Goal: Information Seeking & Learning: Learn about a topic

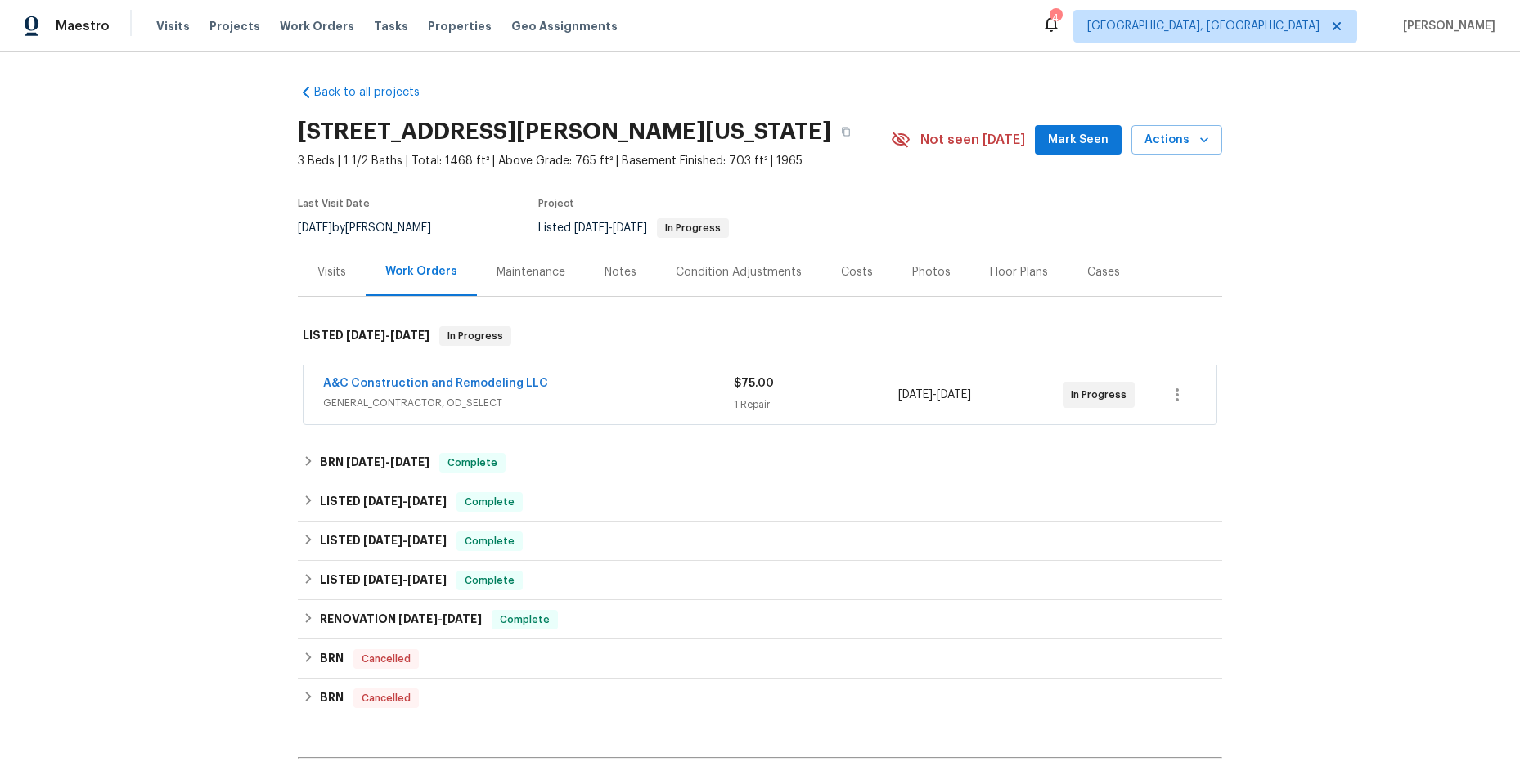
click at [630, 395] on span "GENERAL_CONTRACTOR, OD_SELECT" at bounding box center [529, 402] width 411 height 16
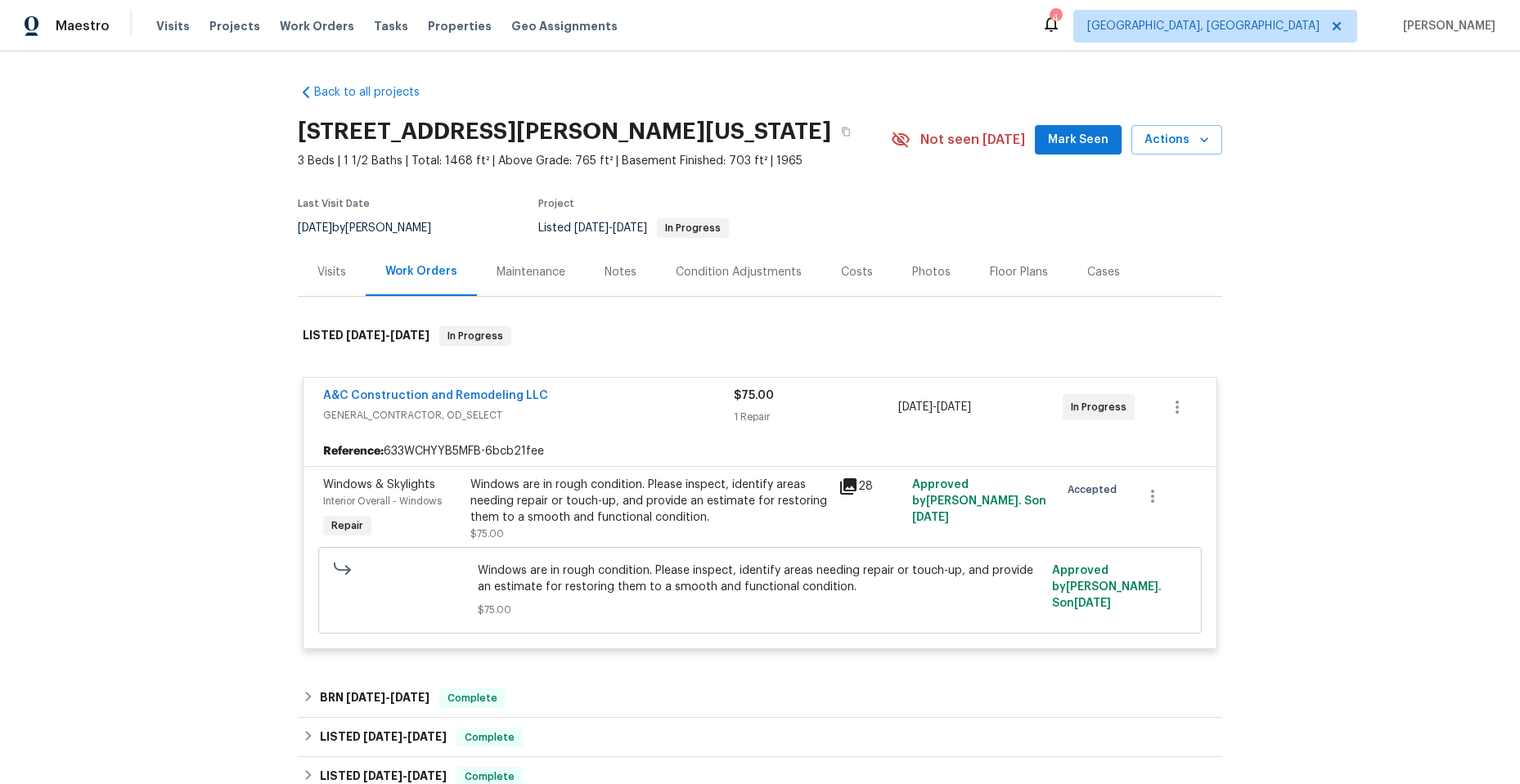
click at [846, 485] on icon at bounding box center [848, 486] width 16 height 16
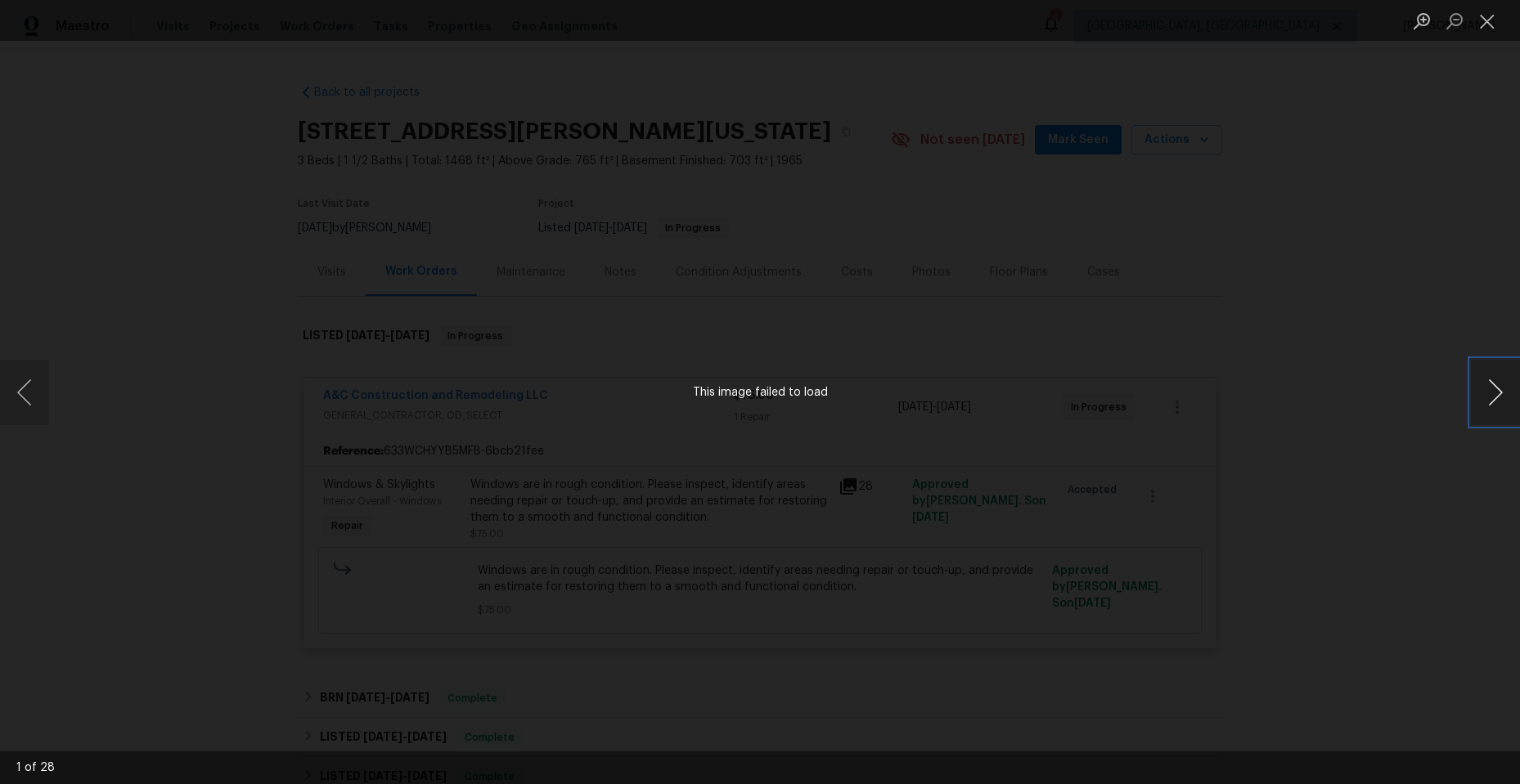
click at [1491, 391] on button "Next image" at bounding box center [1496, 393] width 49 height 66
click at [32, 398] on button "Previous image" at bounding box center [24, 393] width 49 height 66
click at [653, 559] on img "Lightbox" at bounding box center [864, 576] width 2108 height 1088
click at [723, 431] on img "Lightbox" at bounding box center [810, 627] width 2108 height 1088
click at [1498, 386] on button "Next image" at bounding box center [1496, 393] width 49 height 66
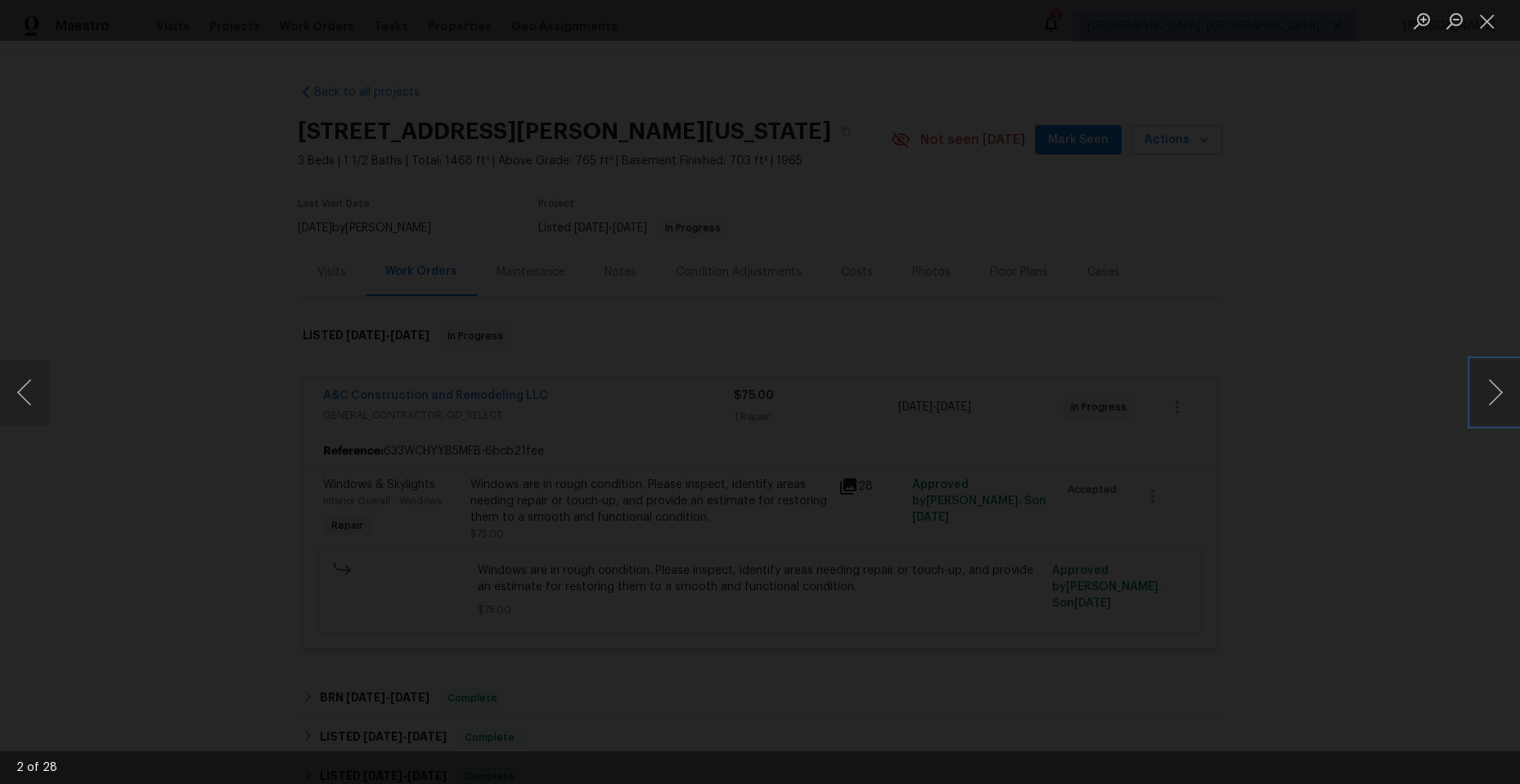
click at [877, 449] on img "Lightbox" at bounding box center [503, 483] width 2108 height 1088
click at [1487, 398] on button "Next image" at bounding box center [1496, 393] width 49 height 66
click at [1483, 392] on button "Next image" at bounding box center [1496, 393] width 49 height 66
click at [1482, 392] on button "Next image" at bounding box center [1496, 393] width 49 height 66
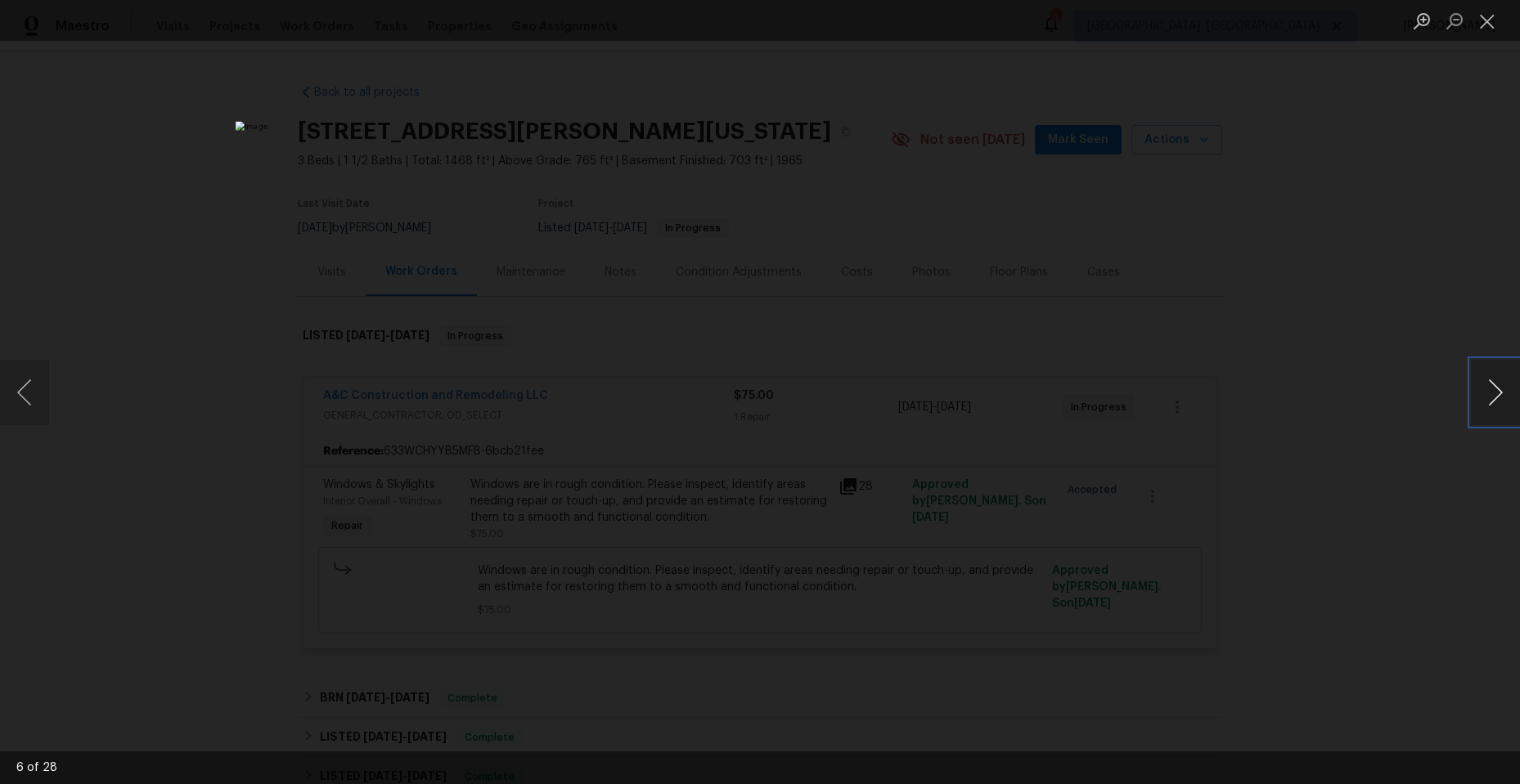
click at [1482, 392] on button "Next image" at bounding box center [1496, 393] width 49 height 66
click at [1489, 386] on button "Next image" at bounding box center [1496, 393] width 49 height 66
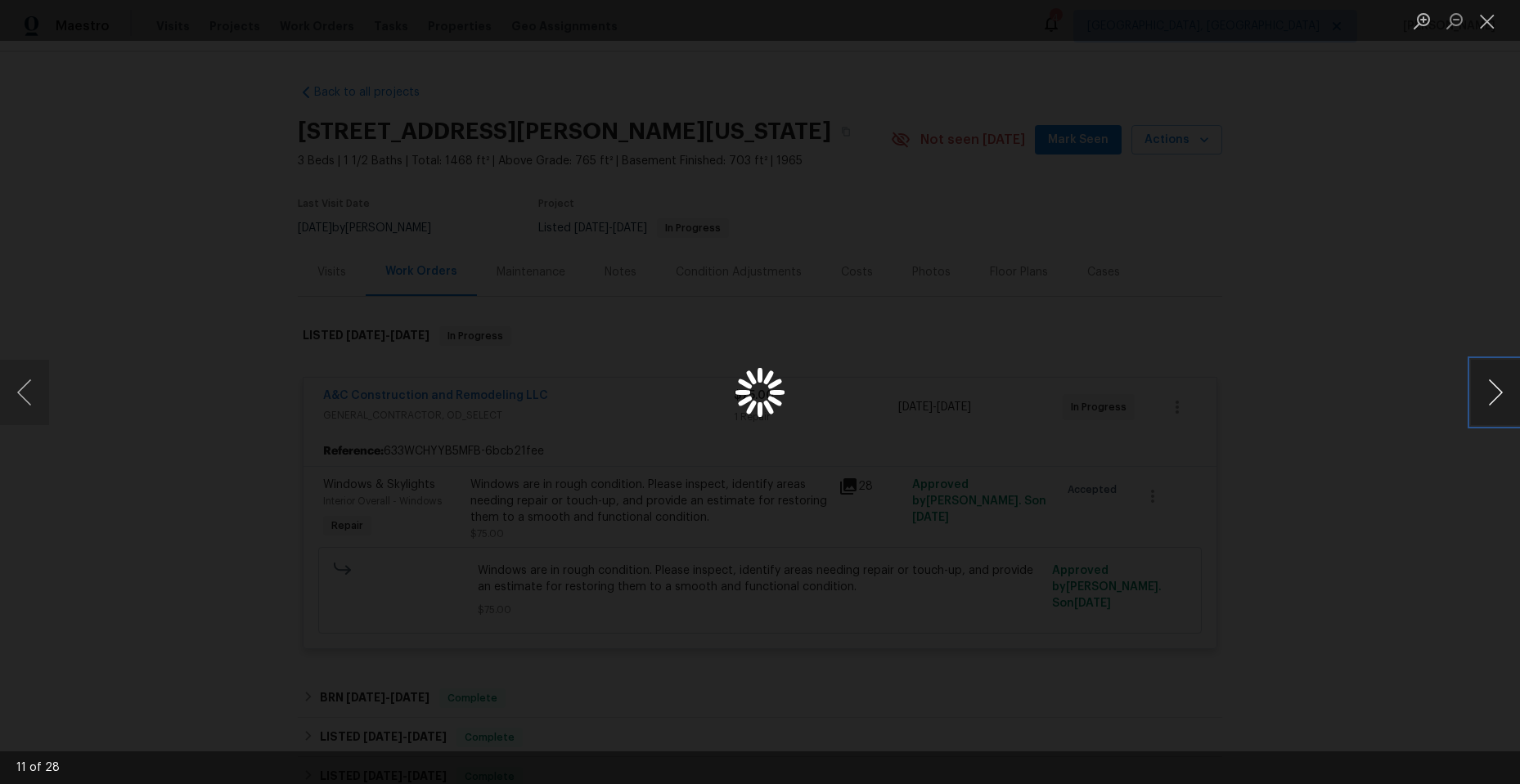
click at [1486, 384] on button "Next image" at bounding box center [1496, 393] width 49 height 66
click at [927, 411] on img "Lightbox" at bounding box center [601, 447] width 2108 height 1088
click at [890, 217] on img "Lightbox" at bounding box center [682, 93] width 2108 height 1088
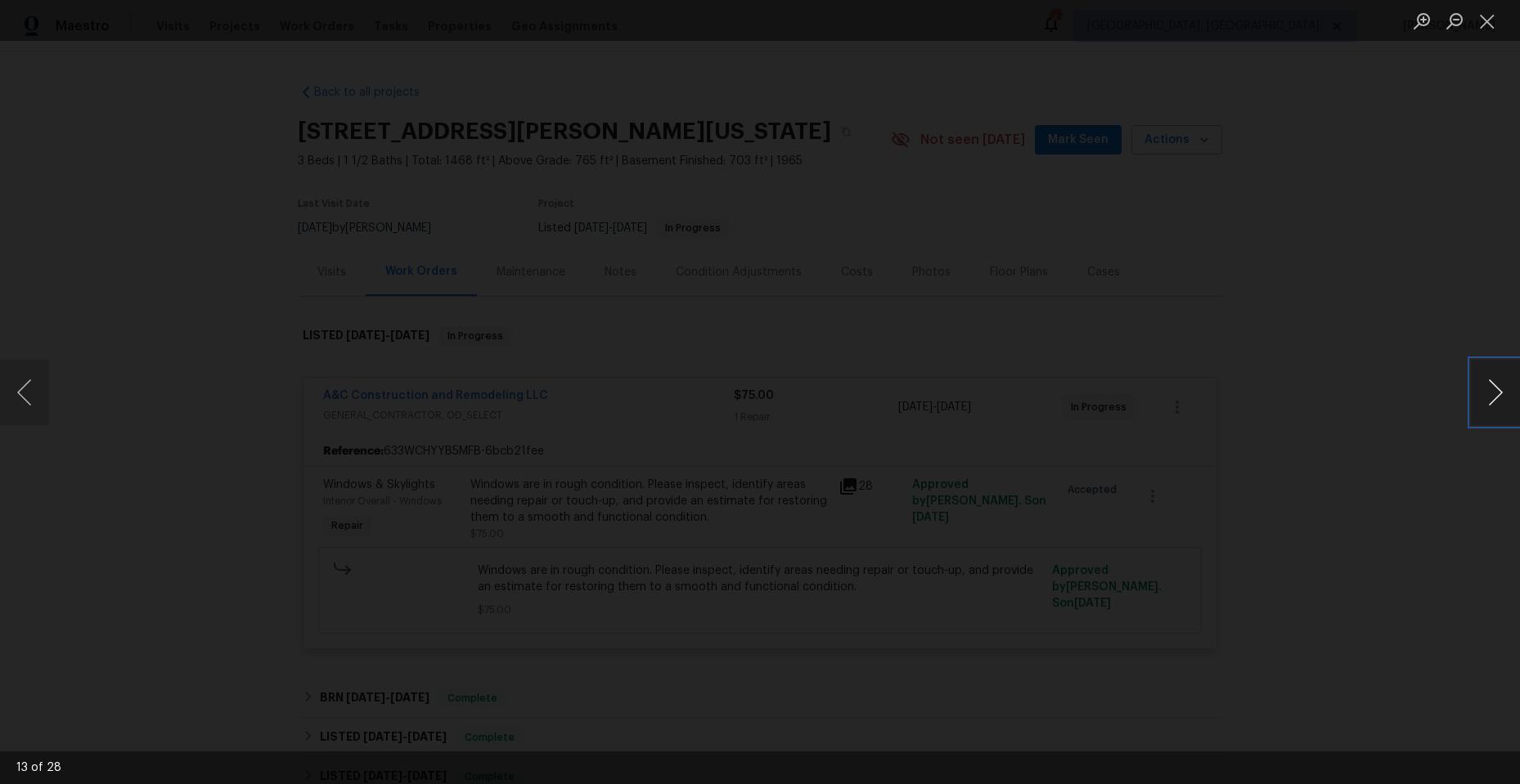
click at [1491, 384] on button "Next image" at bounding box center [1496, 393] width 49 height 66
click at [1480, 384] on button "Next image" at bounding box center [1496, 393] width 49 height 66
click at [1489, 381] on button "Next image" at bounding box center [1496, 393] width 49 height 66
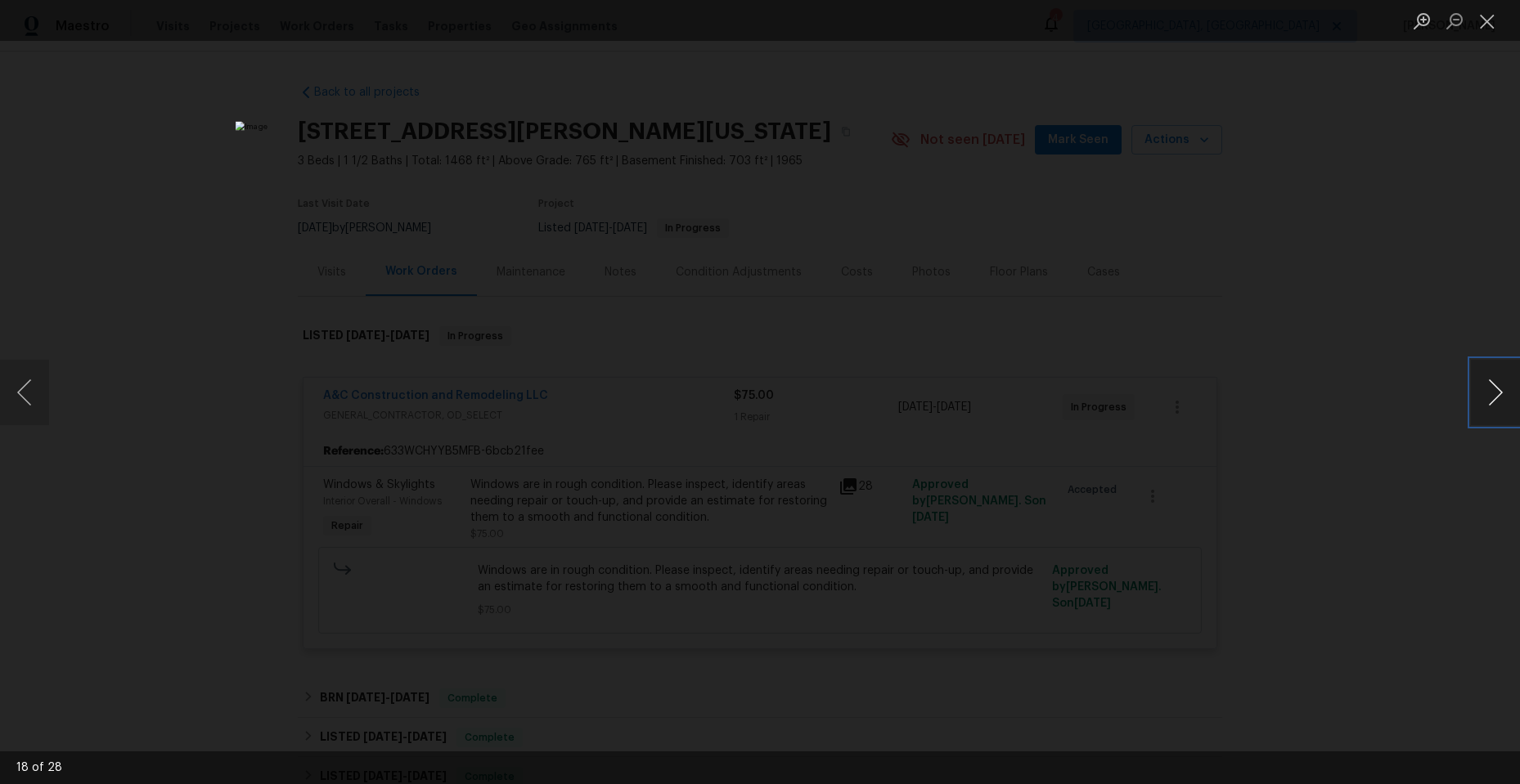
click at [1489, 381] on button "Next image" at bounding box center [1496, 393] width 49 height 66
click at [1497, 16] on button "Close lightbox" at bounding box center [1487, 21] width 33 height 29
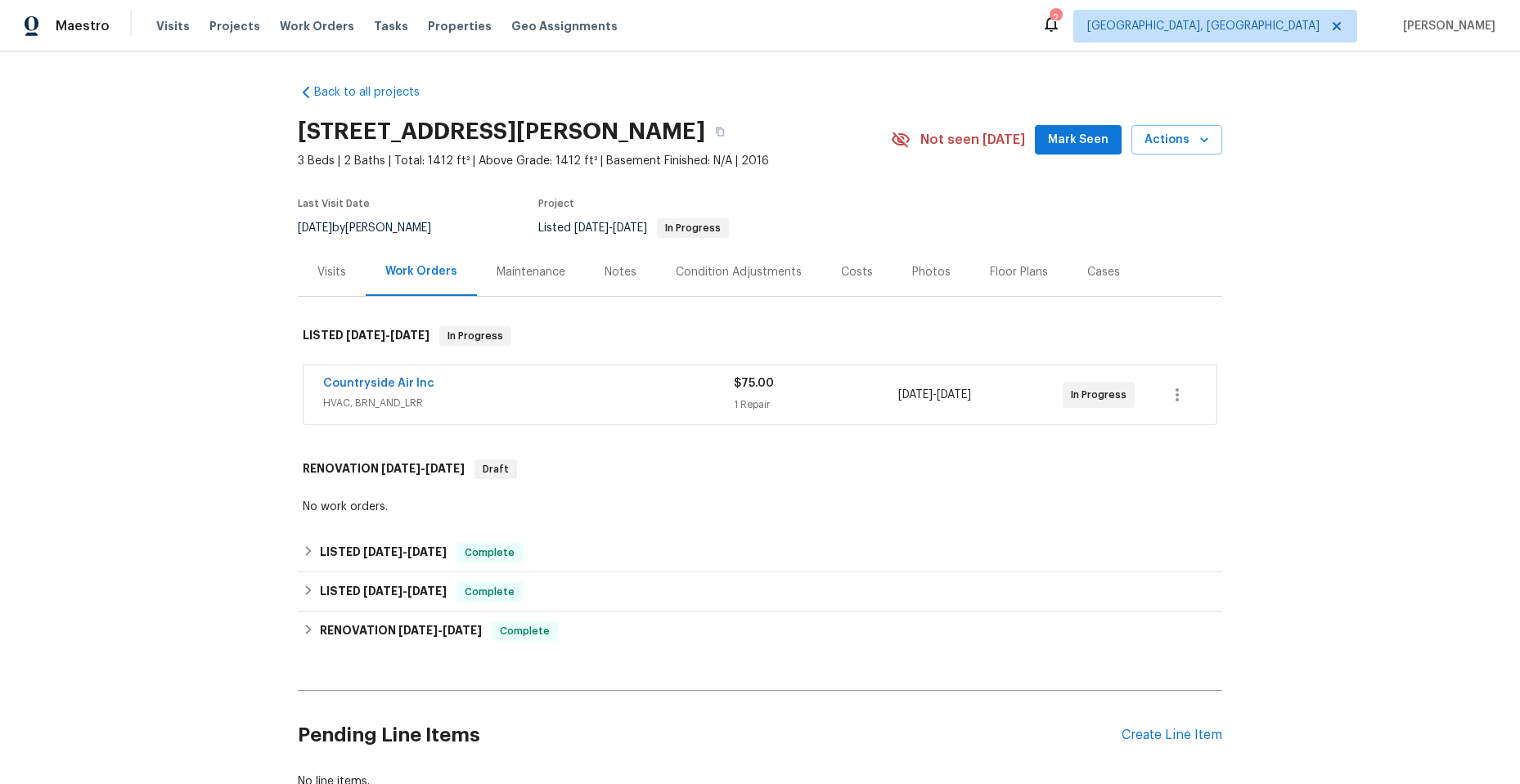
click at [600, 397] on span "HVAC, BRN_AND_LRR" at bounding box center [529, 402] width 411 height 16
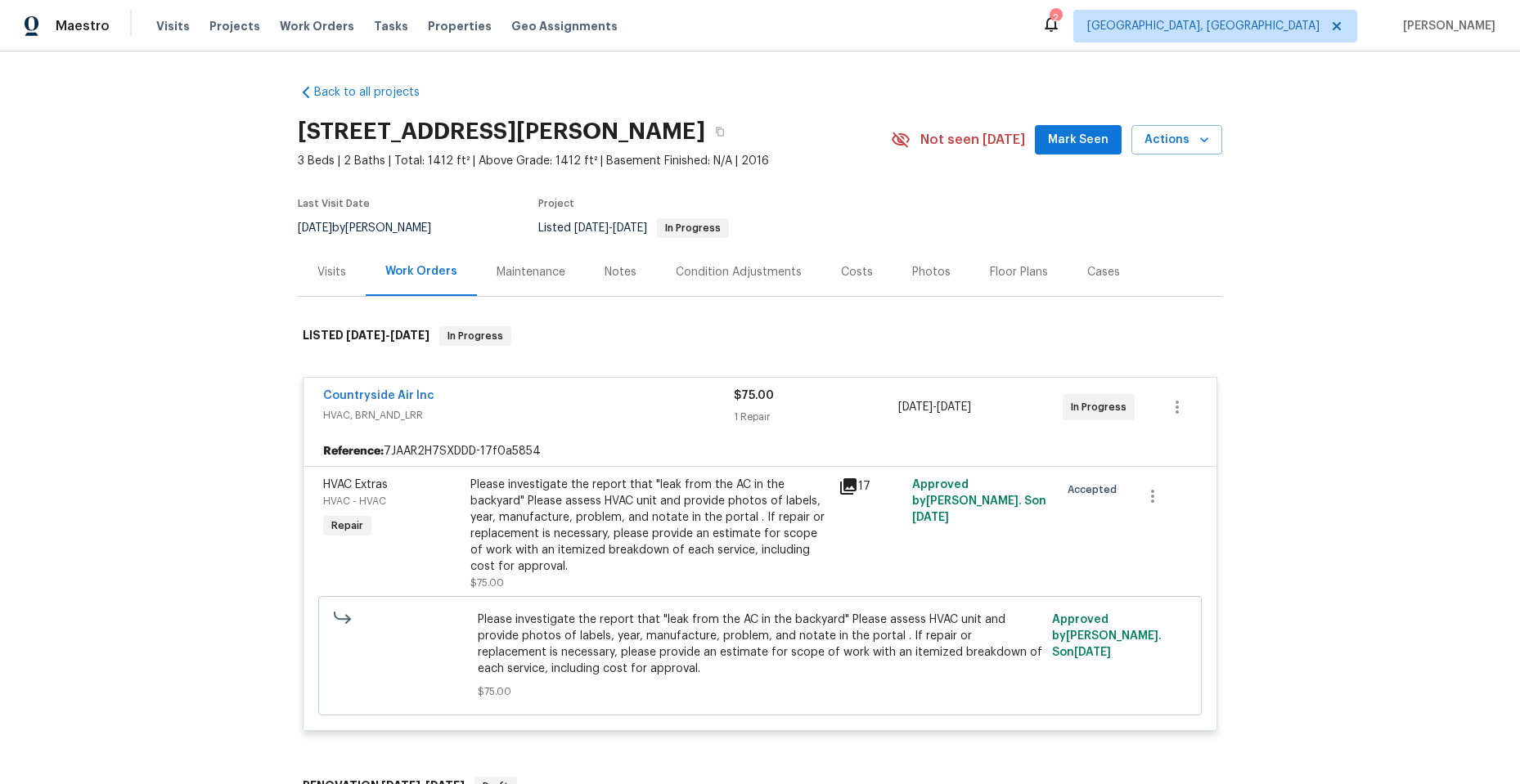
click at [847, 486] on icon at bounding box center [848, 486] width 16 height 16
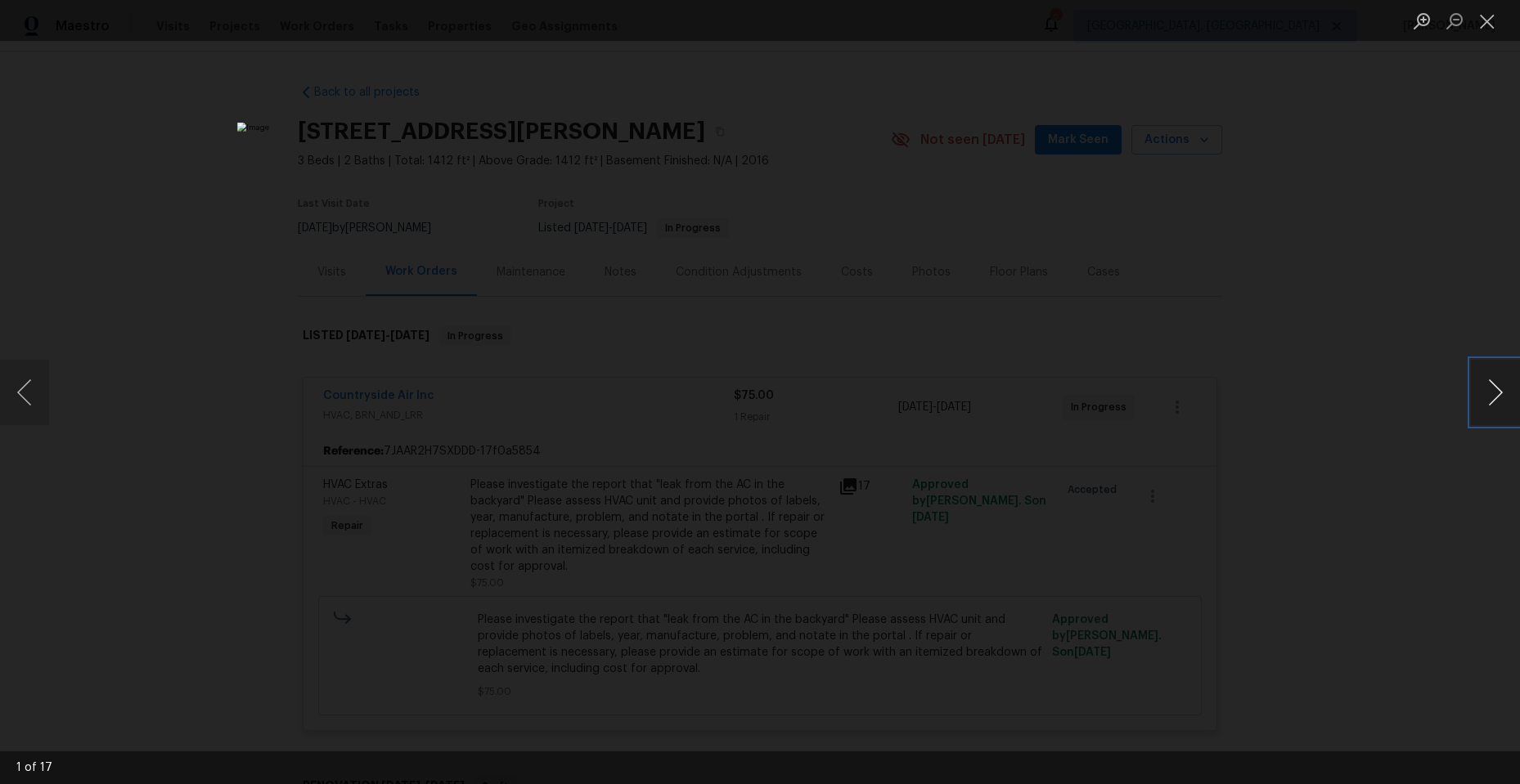
click at [1497, 390] on button "Next image" at bounding box center [1496, 393] width 49 height 66
click at [1488, 392] on button "Next image" at bounding box center [1496, 393] width 49 height 66
click at [844, 33] on div "4 of 17" at bounding box center [760, 392] width 1520 height 784
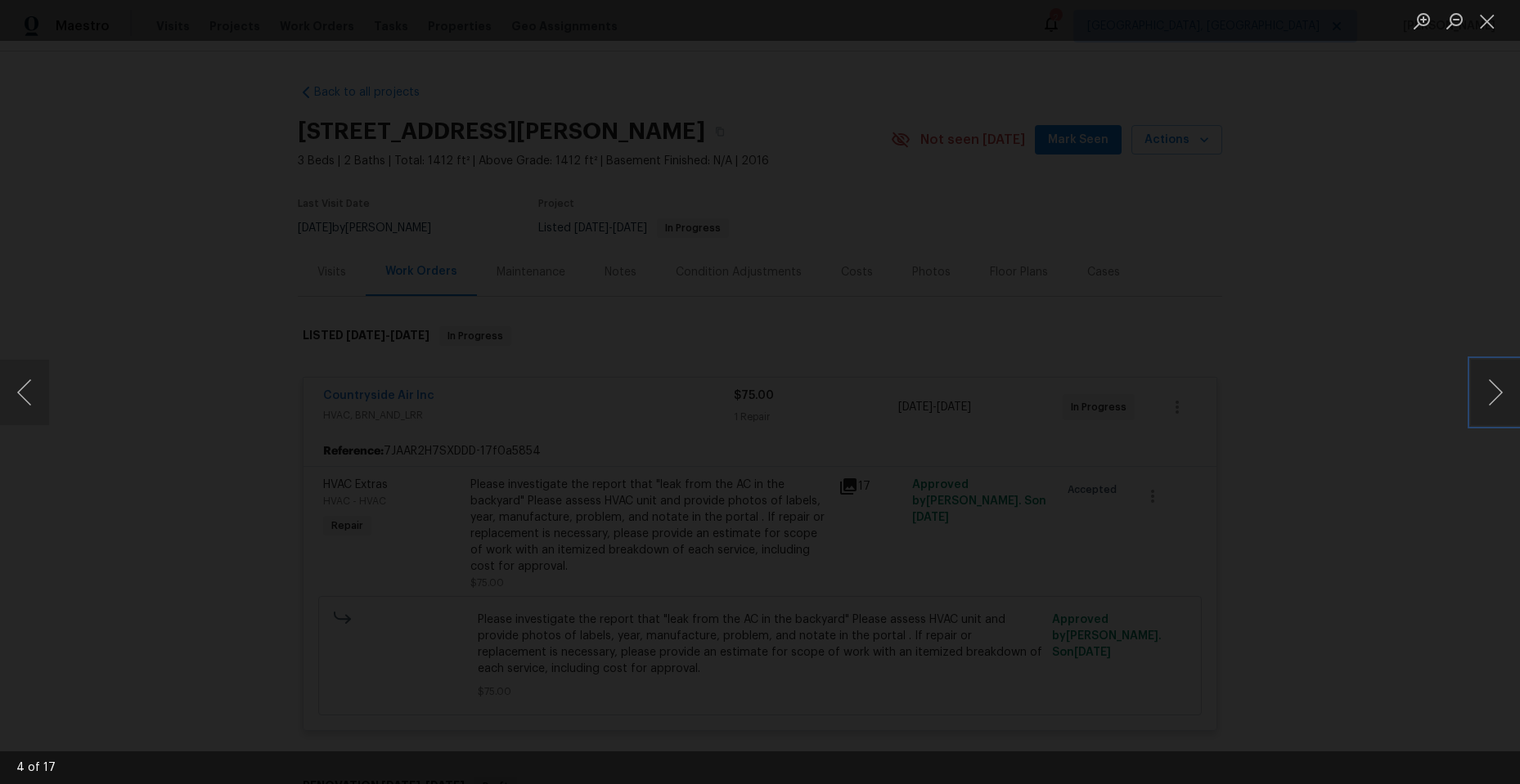
click at [635, 690] on img "Lightbox" at bounding box center [511, 253] width 4219 height 2176
click at [646, 585] on img "Lightbox" at bounding box center [509, 465] width 4219 height 2176
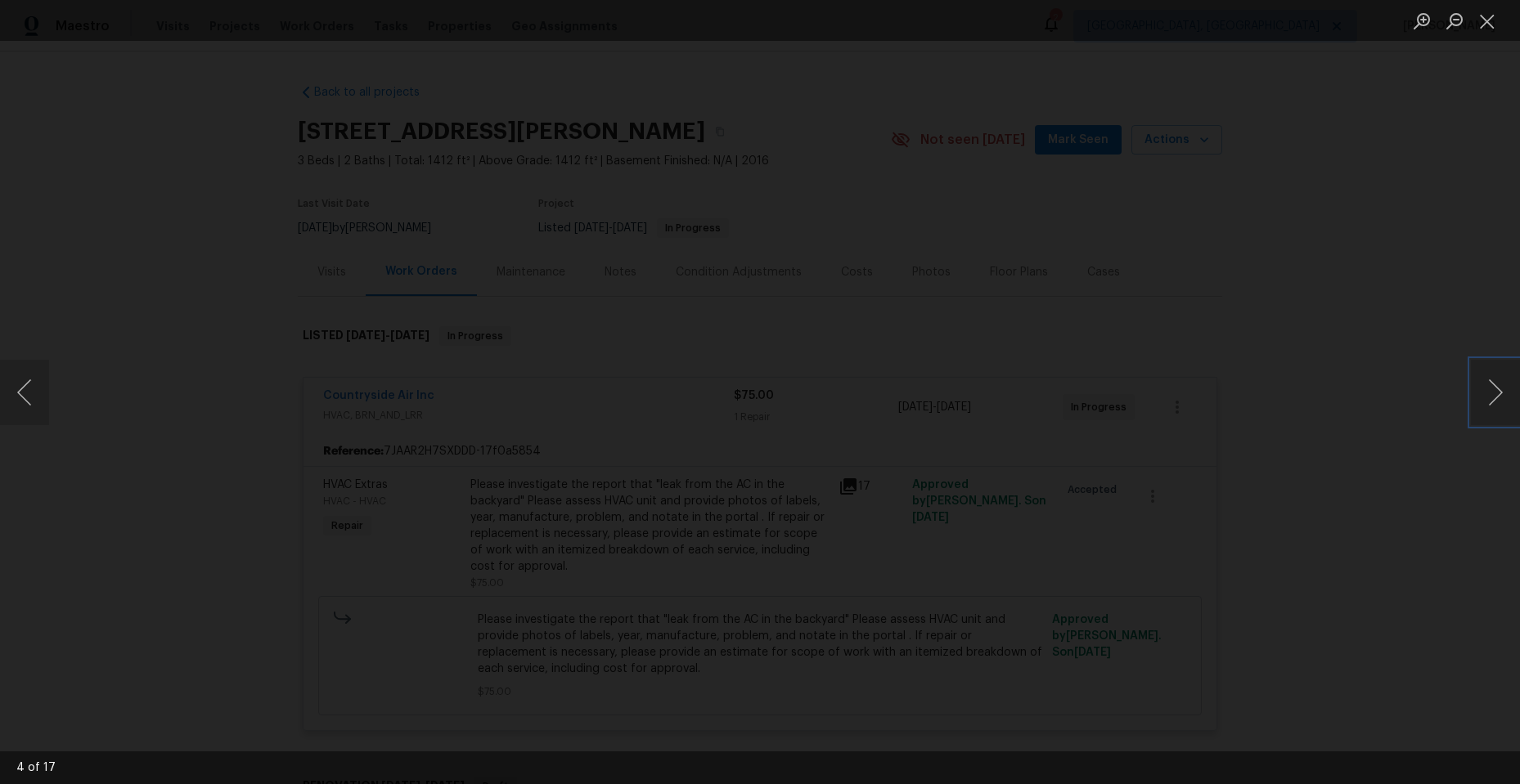
click at [644, 591] on img "Lightbox" at bounding box center [522, 691] width 4219 height 2176
click at [1496, 400] on button "Next image" at bounding box center [1496, 393] width 49 height 66
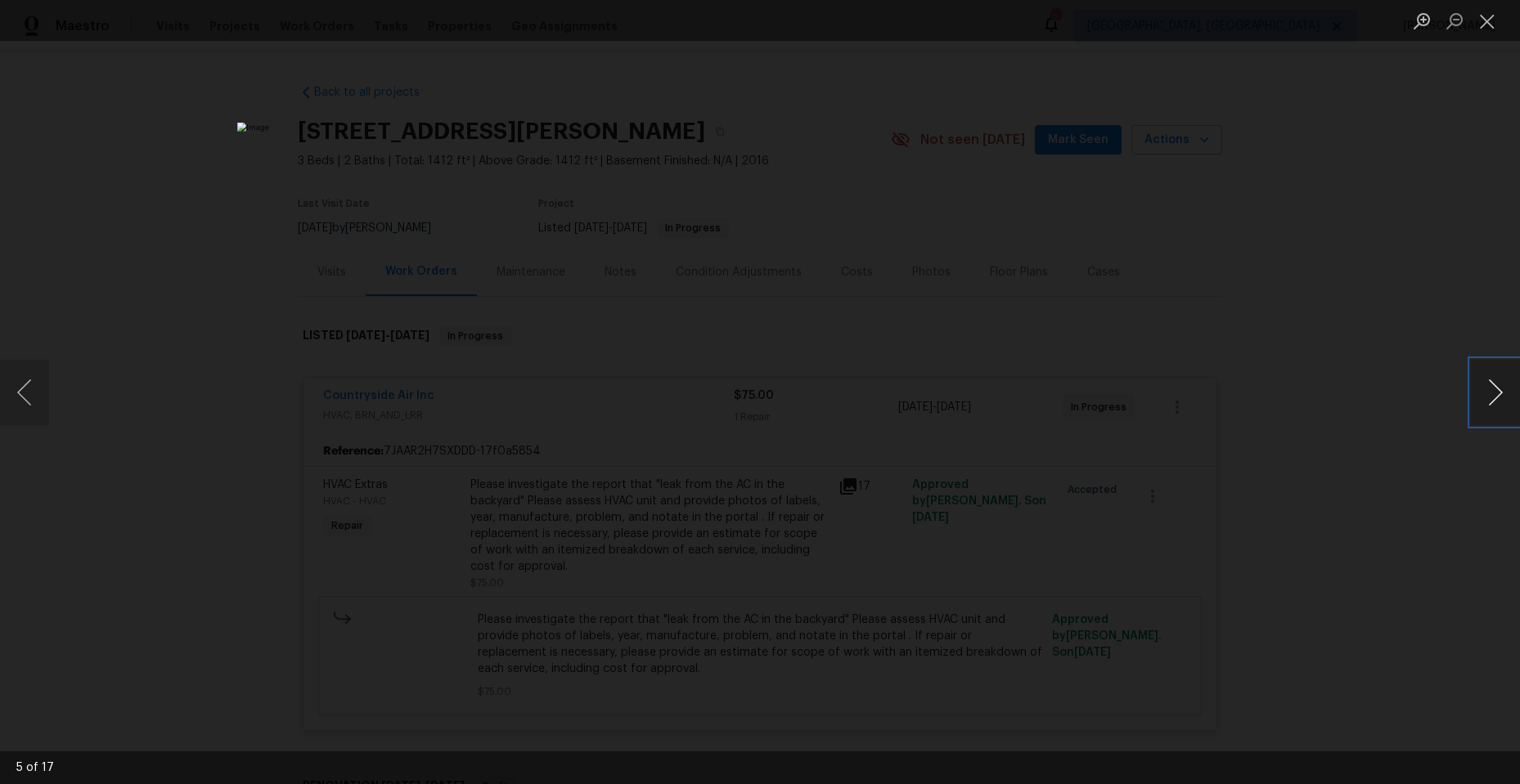
click at [1496, 400] on button "Next image" at bounding box center [1496, 393] width 49 height 66
click at [1493, 400] on button "Next image" at bounding box center [1496, 393] width 49 height 66
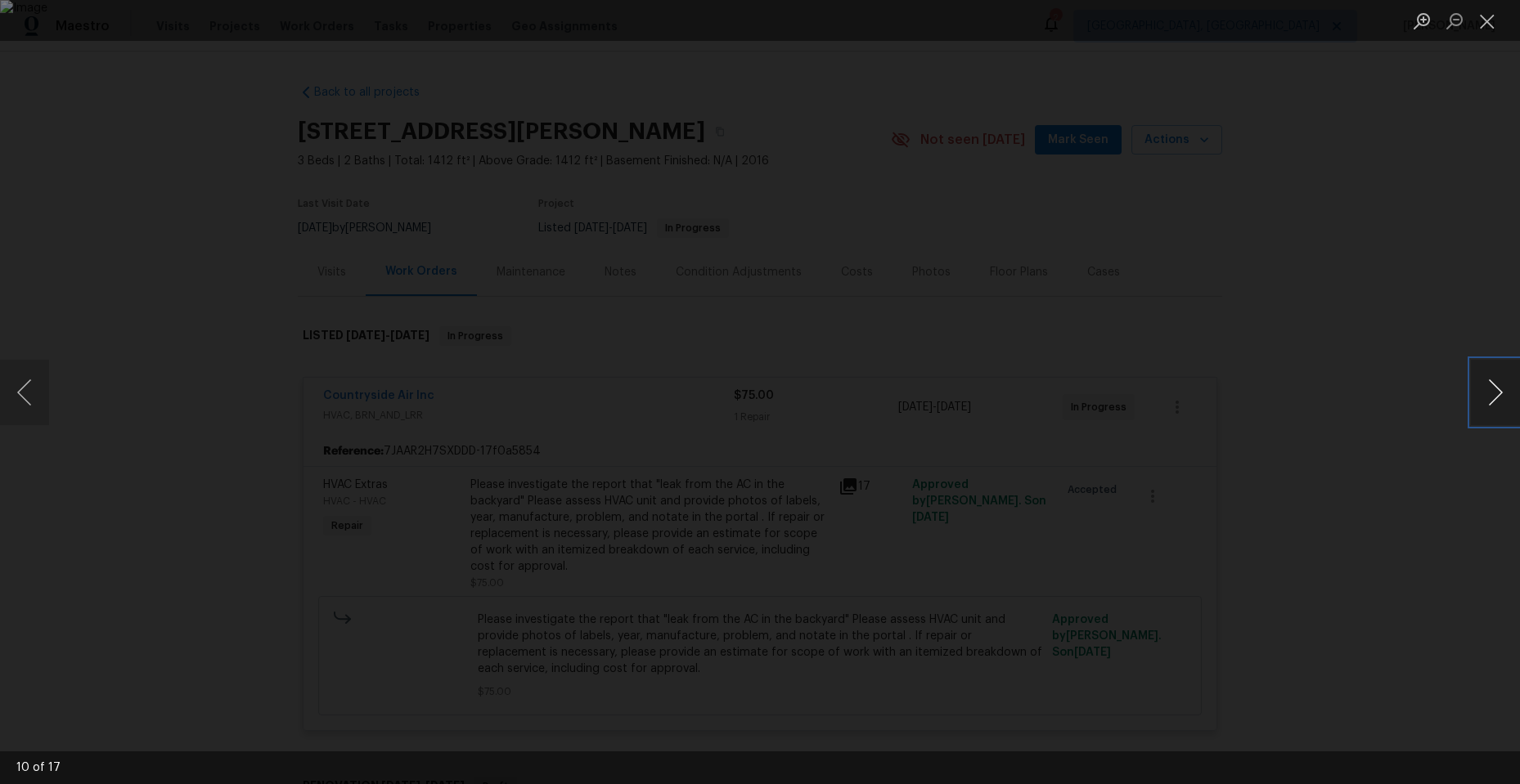
click at [1493, 400] on button "Next image" at bounding box center [1496, 393] width 49 height 66
click at [23, 388] on button "Previous image" at bounding box center [24, 393] width 49 height 66
click at [1495, 389] on button "Next image" at bounding box center [1496, 393] width 49 height 66
click at [26, 394] on button "Previous image" at bounding box center [24, 393] width 49 height 66
click at [1502, 387] on button "Next image" at bounding box center [1496, 393] width 49 height 66
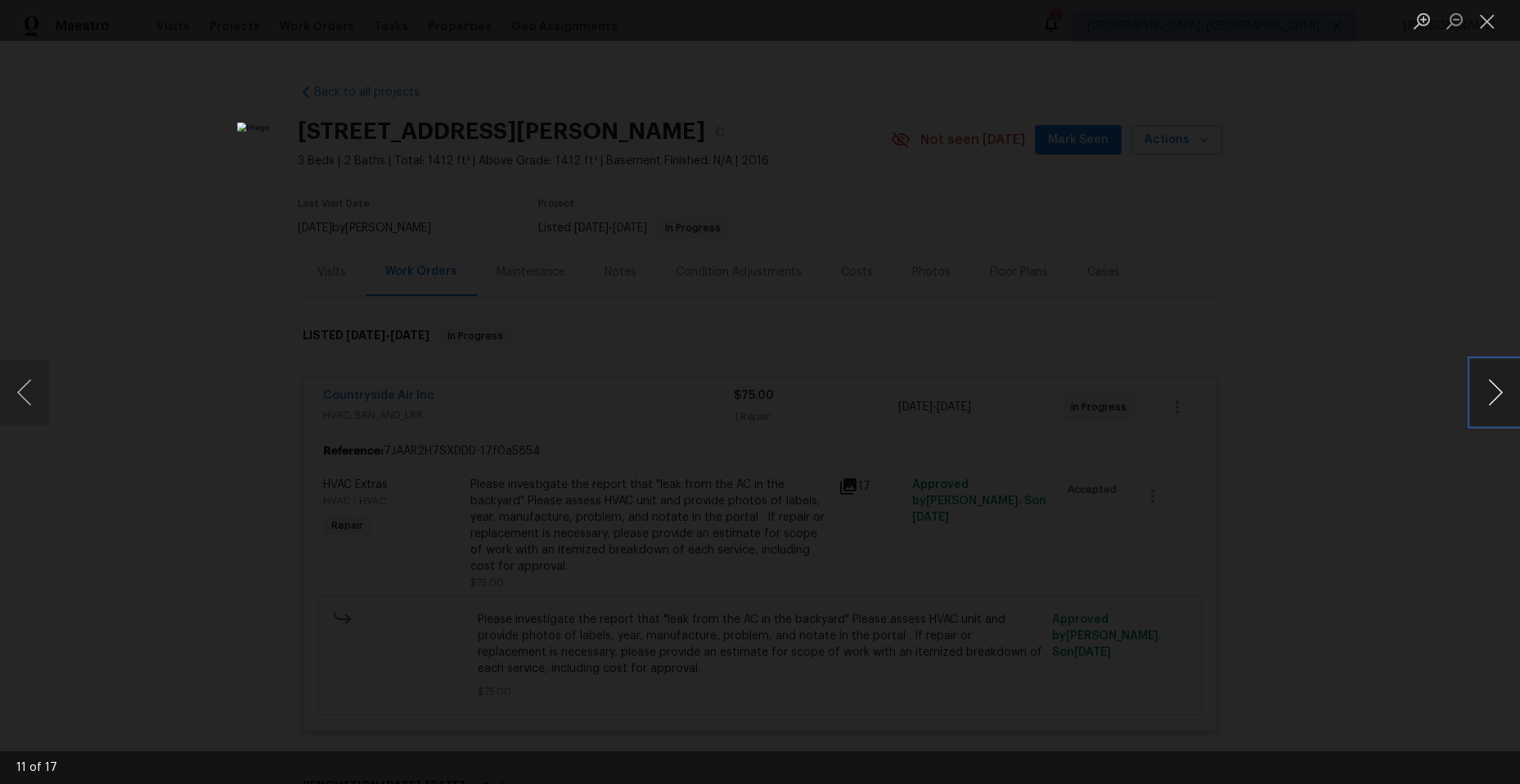
click at [1502, 387] on button "Next image" at bounding box center [1496, 393] width 49 height 66
click at [991, 94] on img "Lightbox" at bounding box center [630, 180] width 3053 height 1575
click at [1503, 401] on button "Next image" at bounding box center [1496, 393] width 49 height 66
click at [1480, 394] on button "Next image" at bounding box center [1496, 393] width 49 height 66
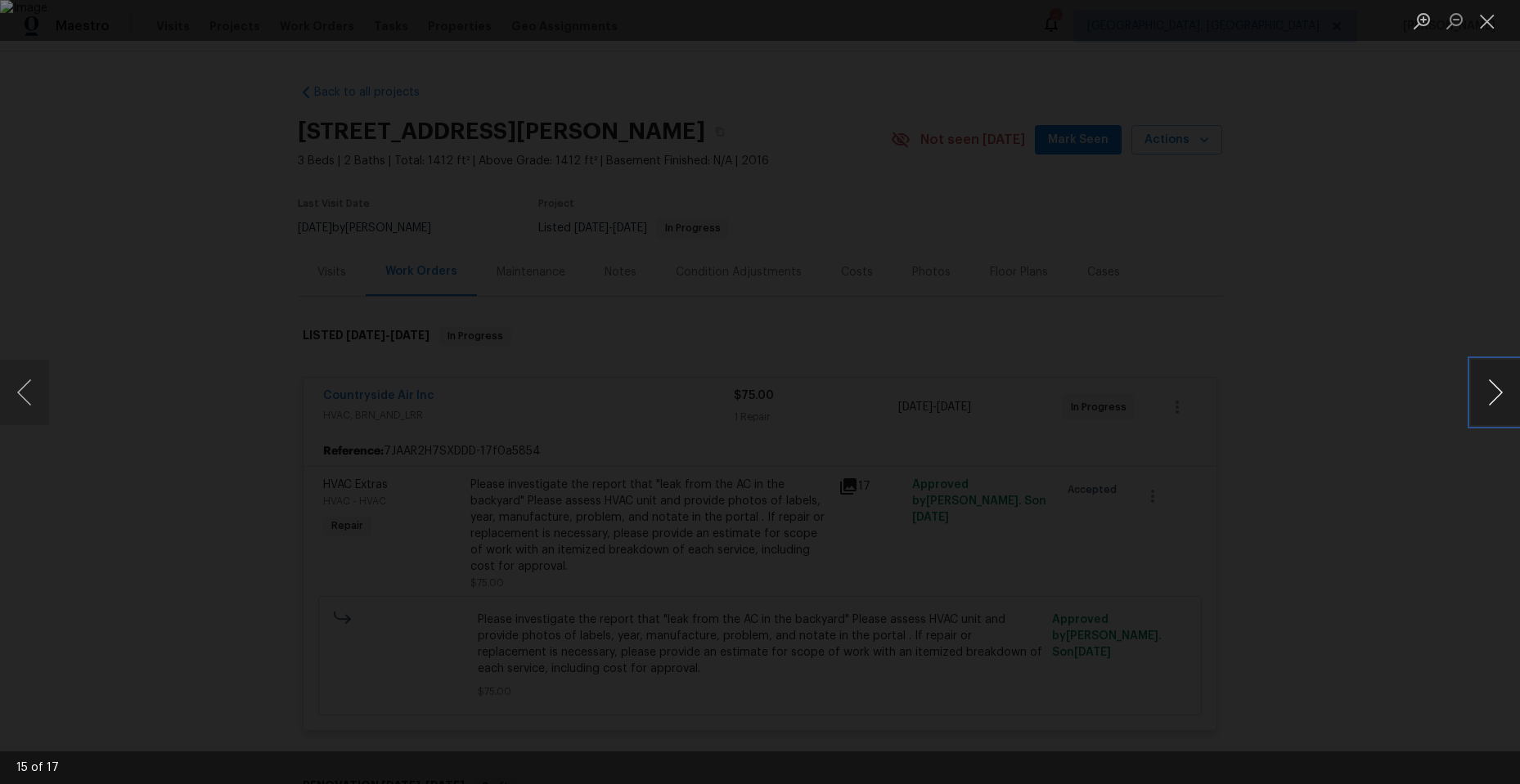
click at [1480, 394] on button "Next image" at bounding box center [1496, 393] width 49 height 66
click at [1480, 20] on button "Close lightbox" at bounding box center [1487, 21] width 33 height 29
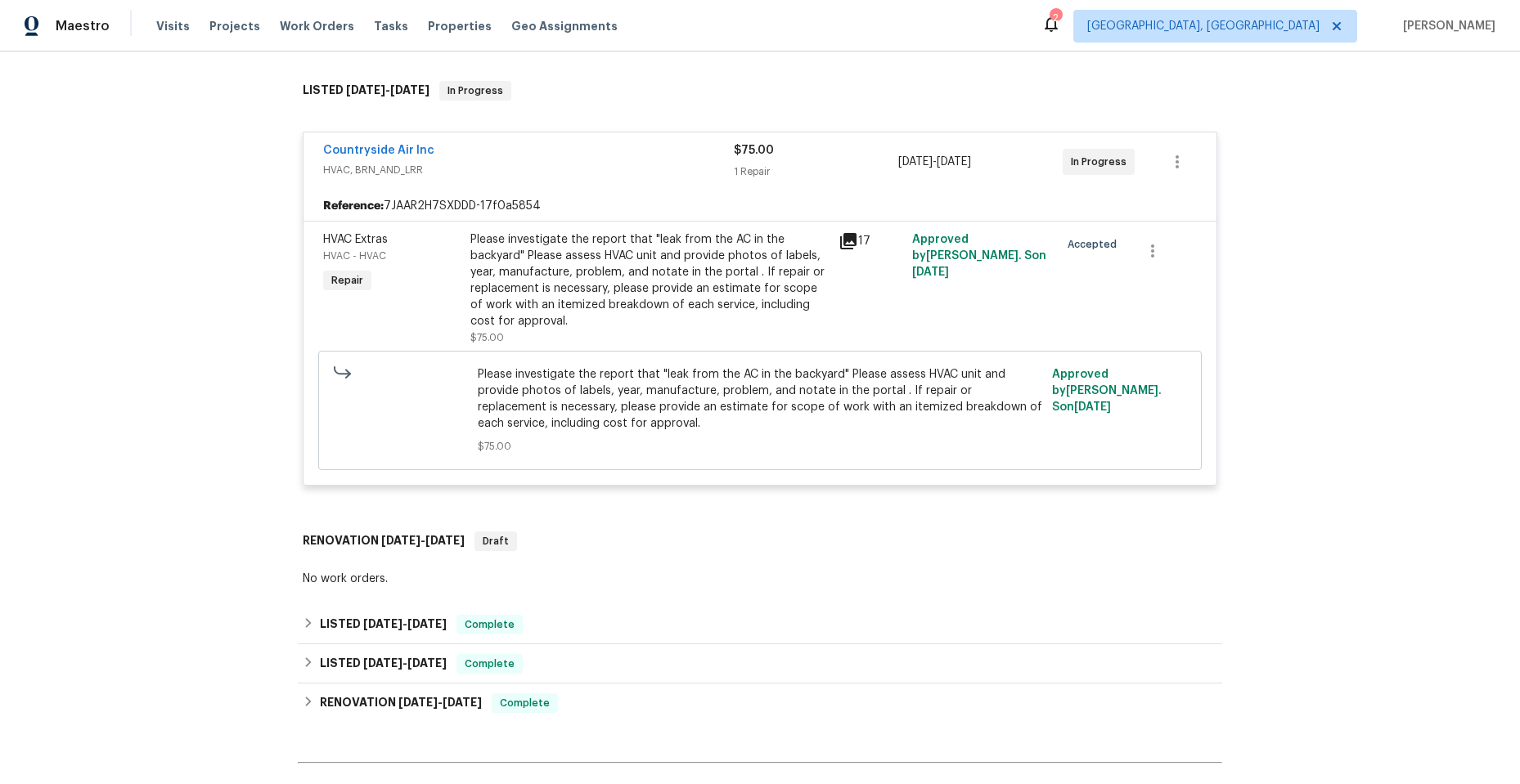
scroll to position [327, 0]
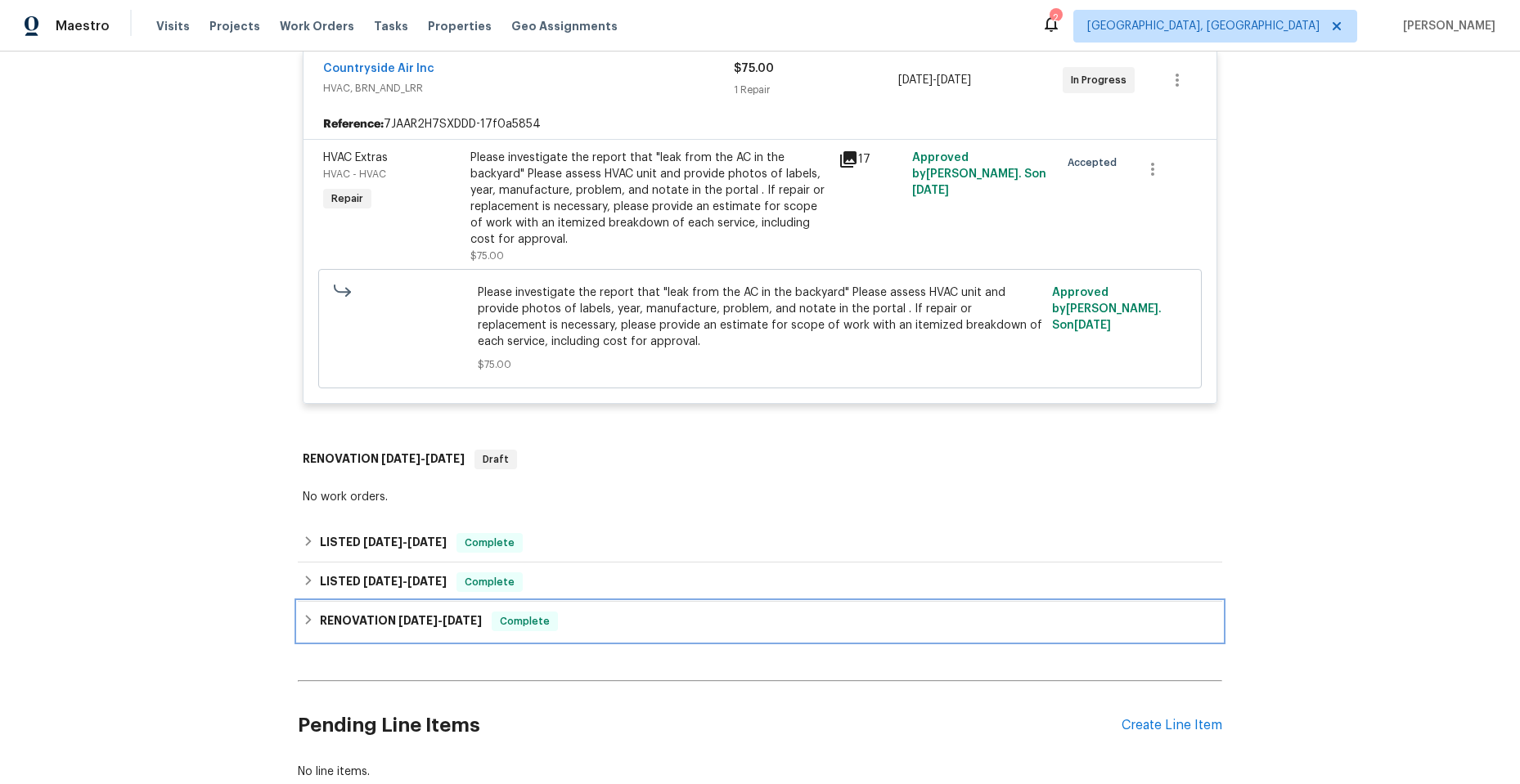
click at [303, 617] on icon at bounding box center [309, 620] width 12 height 12
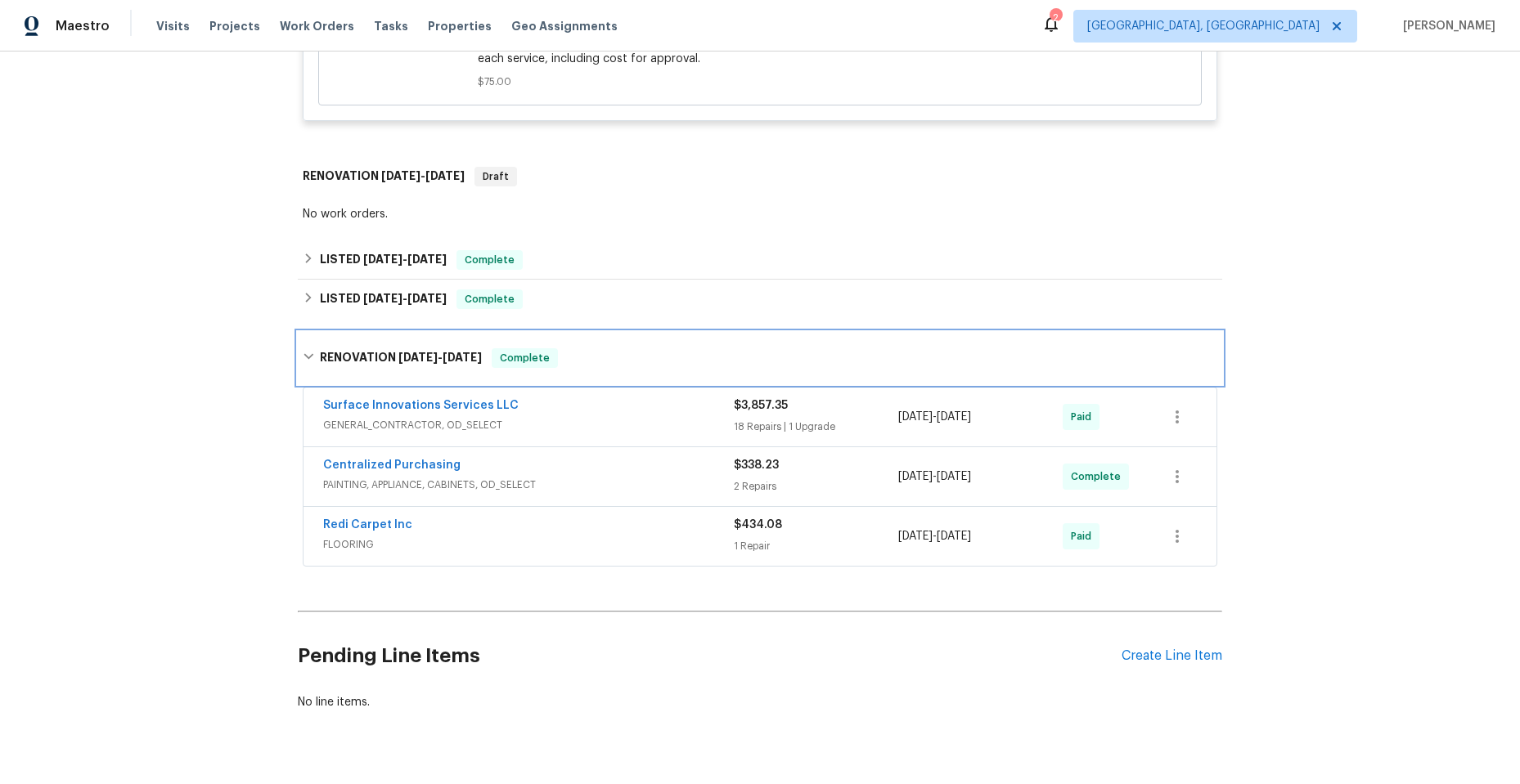
scroll to position [654, 0]
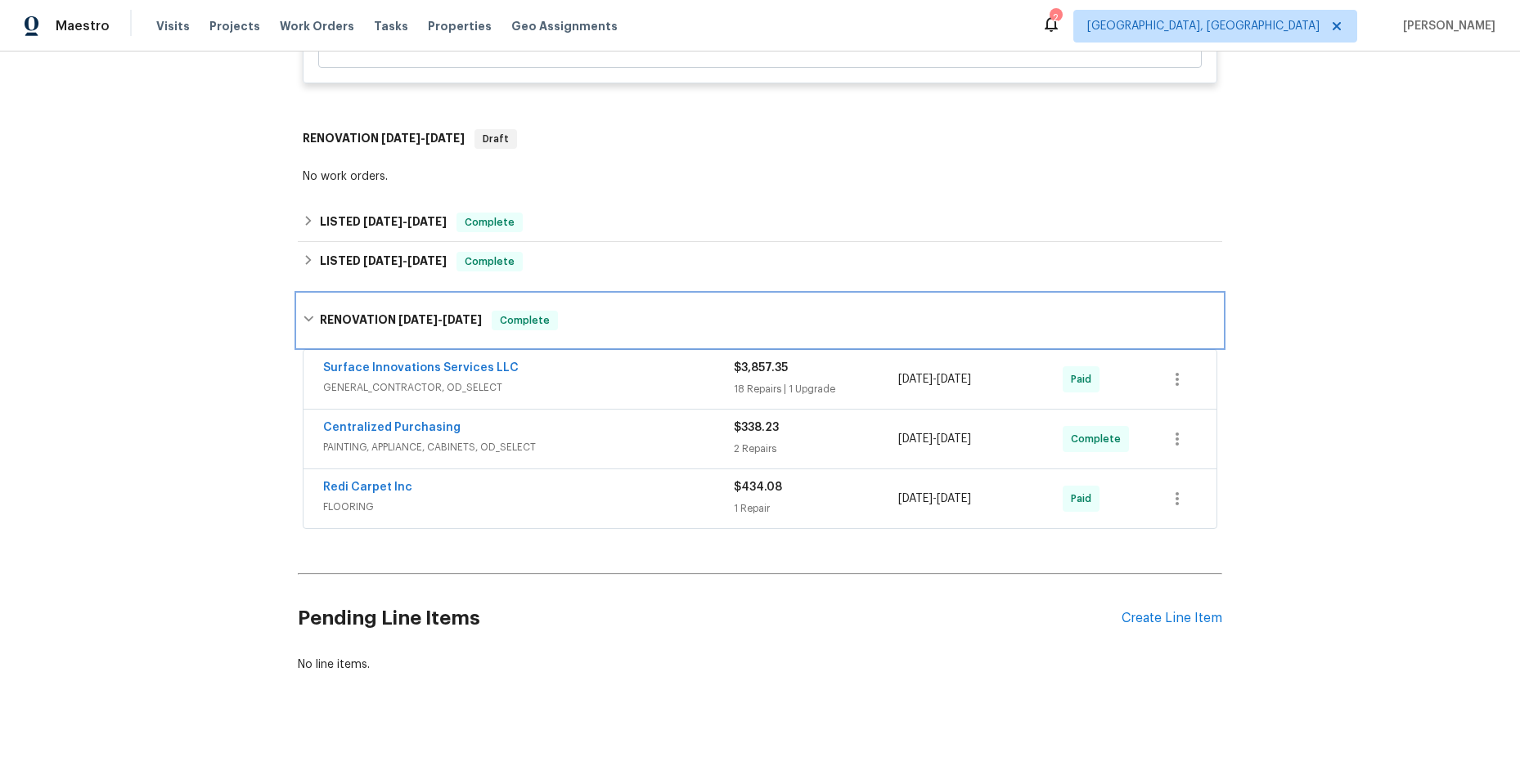
click at [298, 306] on div "RENOVATION [DATE] - [DATE] Complete" at bounding box center [760, 320] width 924 height 52
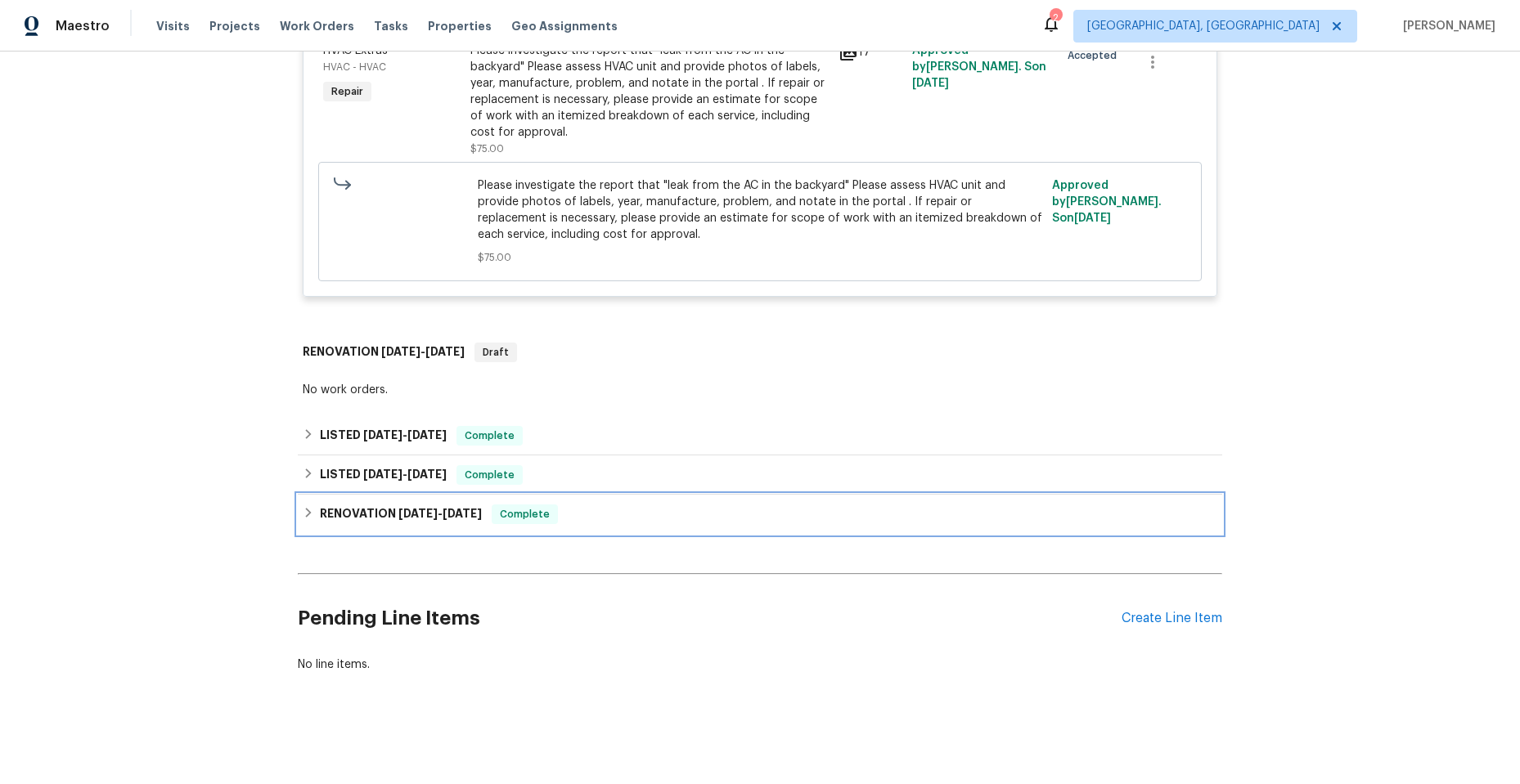
scroll to position [447, 0]
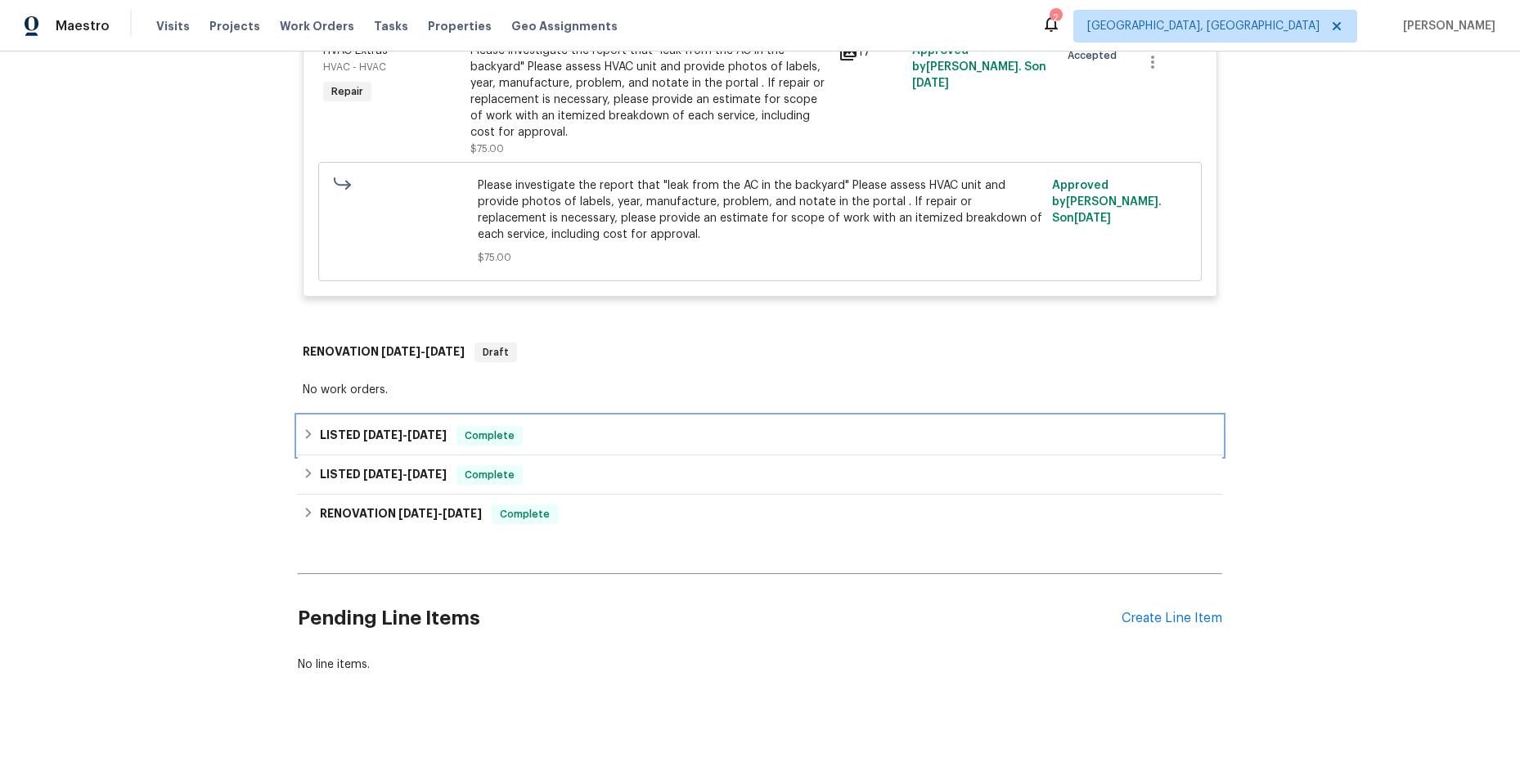
click at [303, 428] on icon at bounding box center [309, 434] width 12 height 12
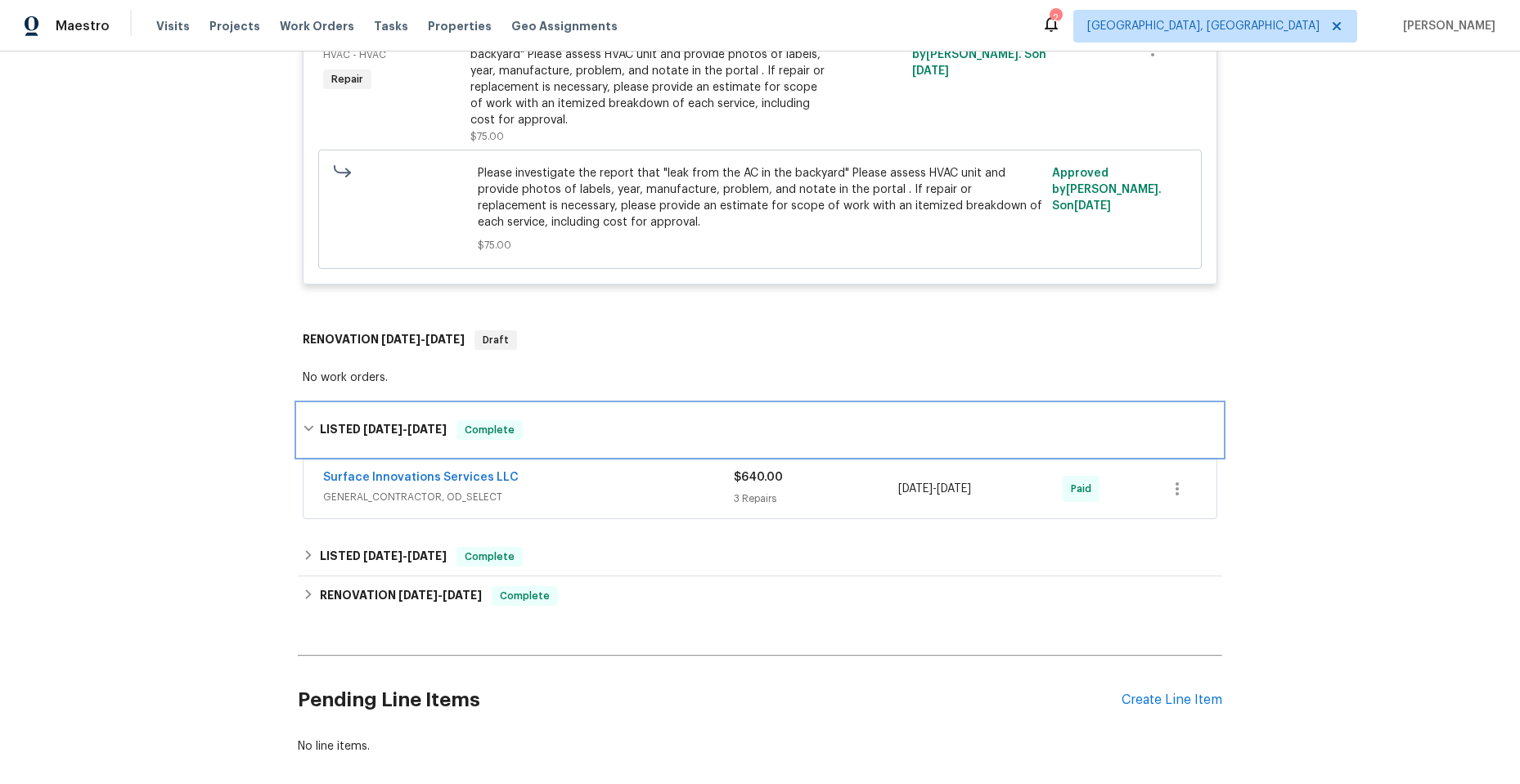
click at [303, 421] on div "LISTED [DATE] - [DATE] Complete" at bounding box center [760, 430] width 915 height 19
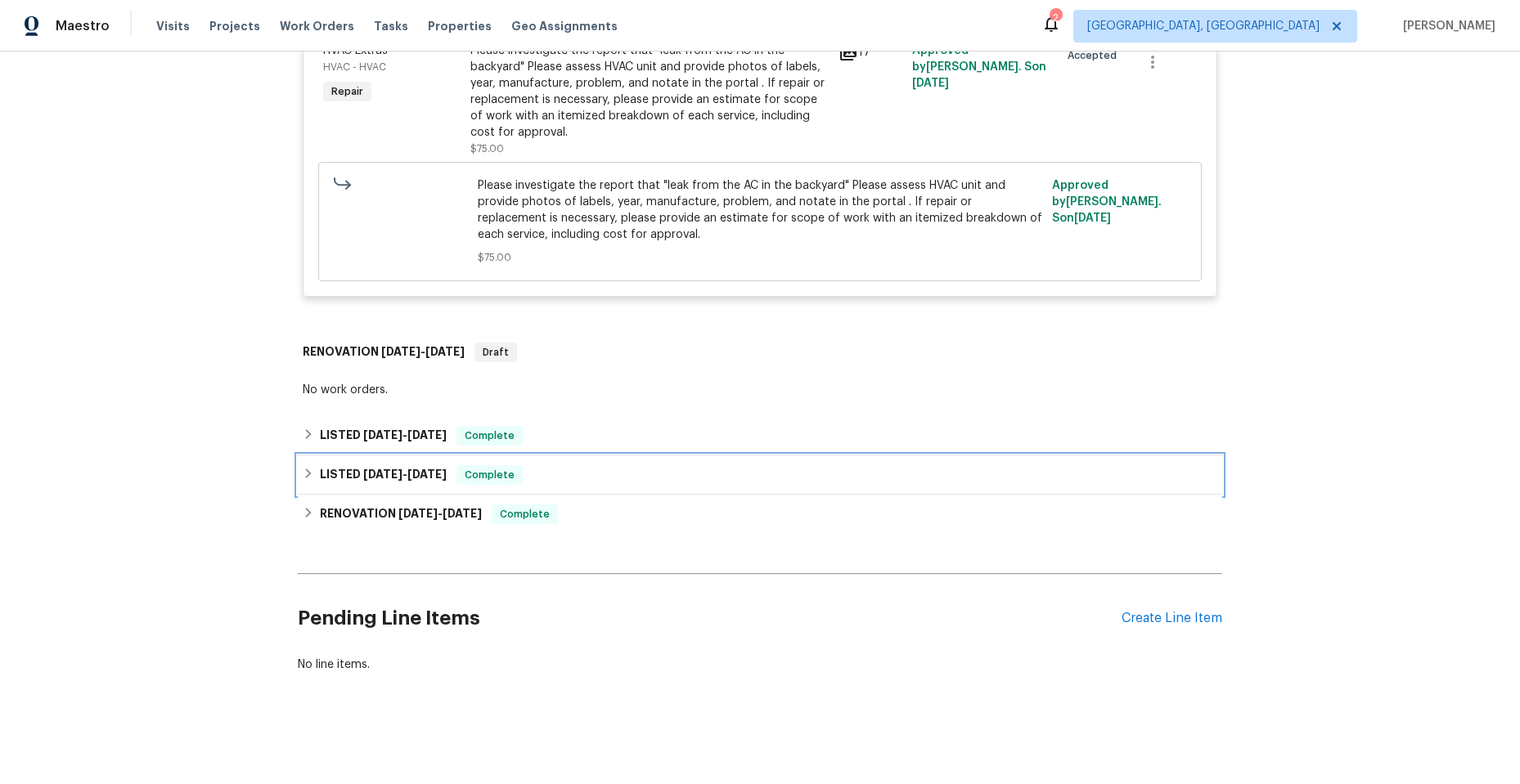
click at [298, 455] on div "LISTED [DATE] - [DATE] Complete" at bounding box center [760, 474] width 924 height 40
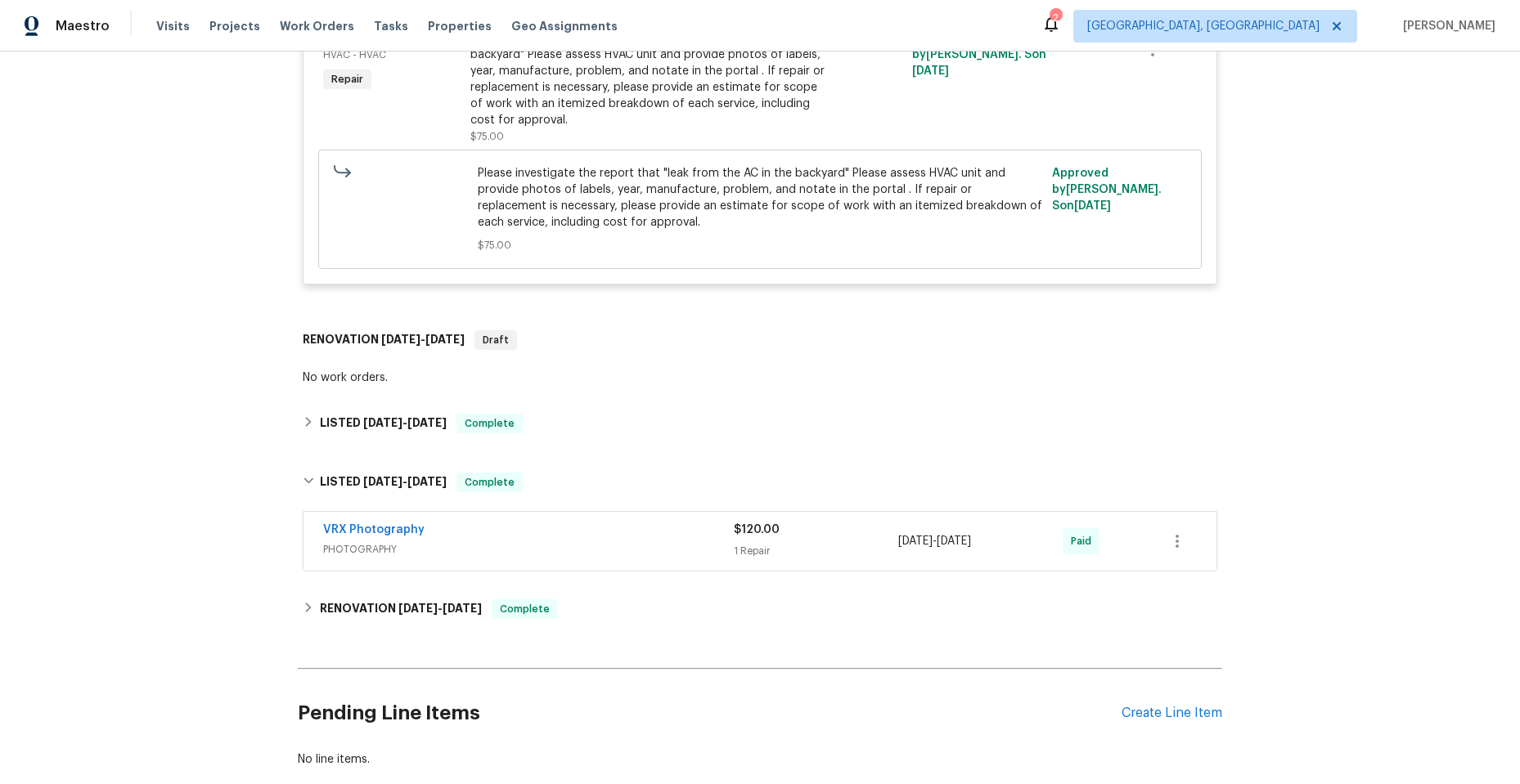
click at [298, 456] on div "LISTED [DATE] - [DATE] Complete VRX Photography PHOTOGRAPHY $120.00 1 Repair [D…" at bounding box center [760, 516] width 924 height 120
drag, startPoint x: 300, startPoint y: 482, endPoint x: 449, endPoint y: 344, distance: 203.1
click at [303, 481] on icon at bounding box center [309, 481] width 12 height 12
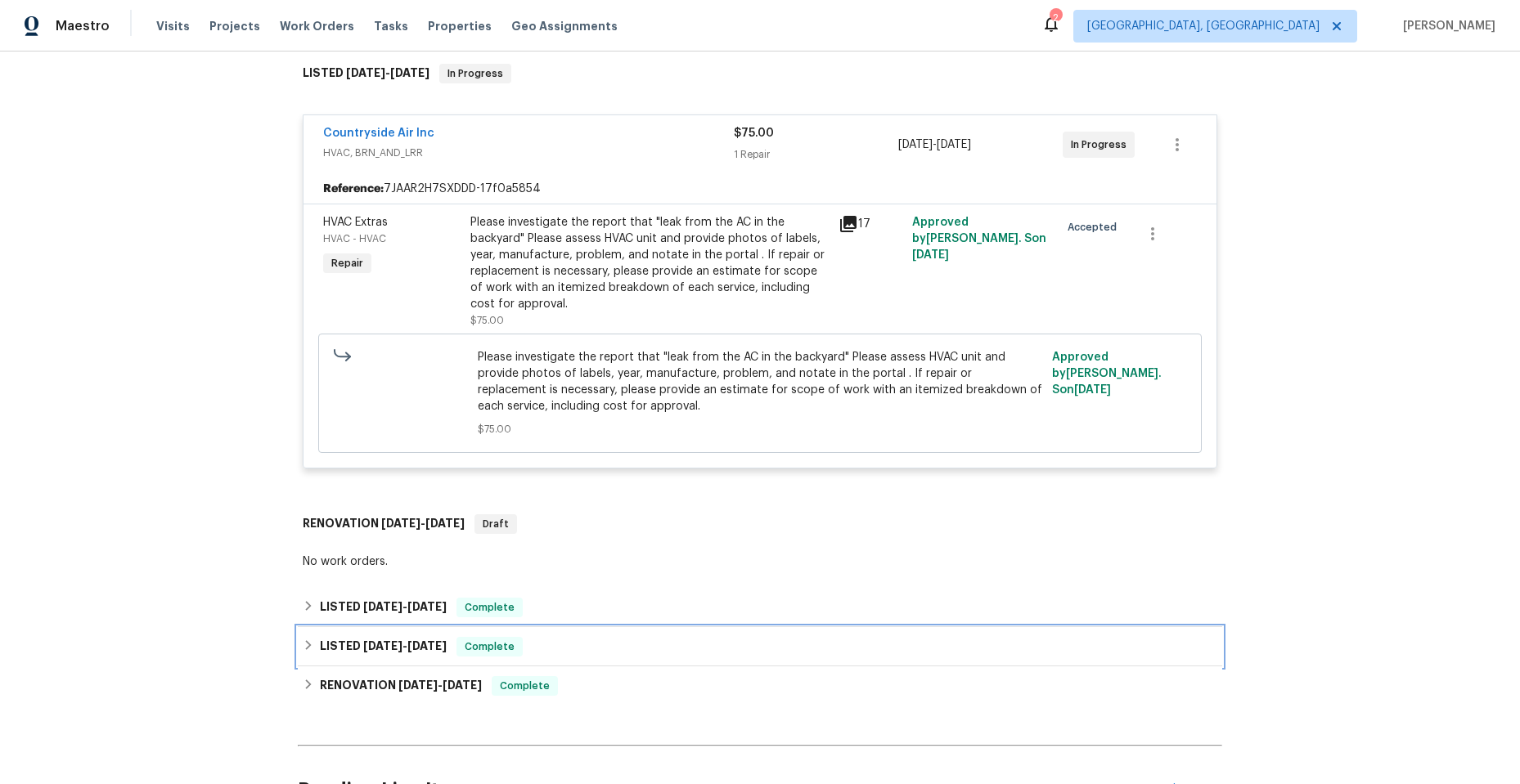
scroll to position [0, 0]
